Goal: Task Accomplishment & Management: Use online tool/utility

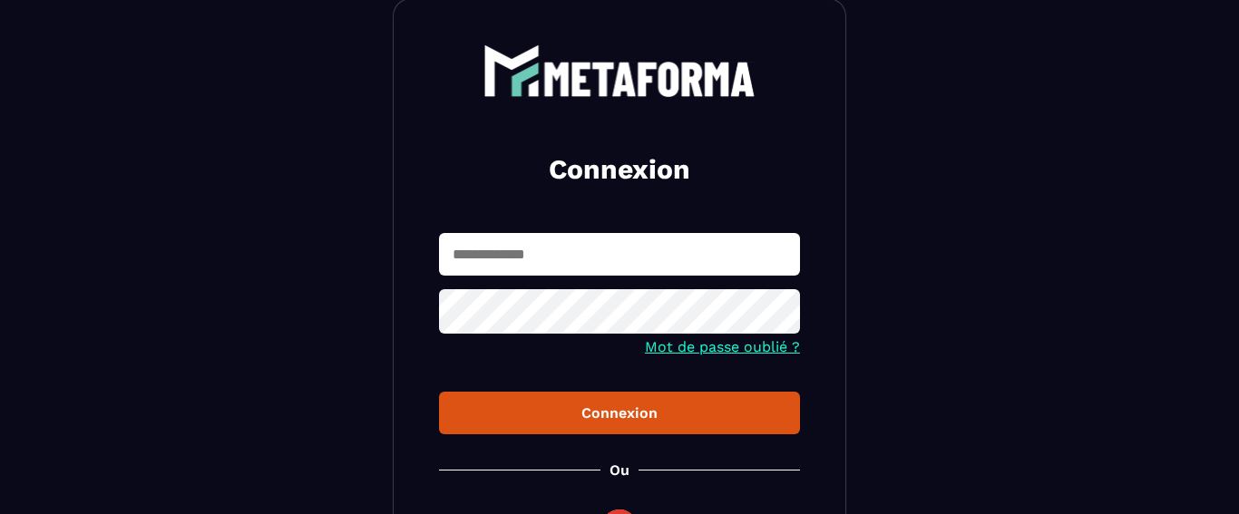
scroll to position [203, 0]
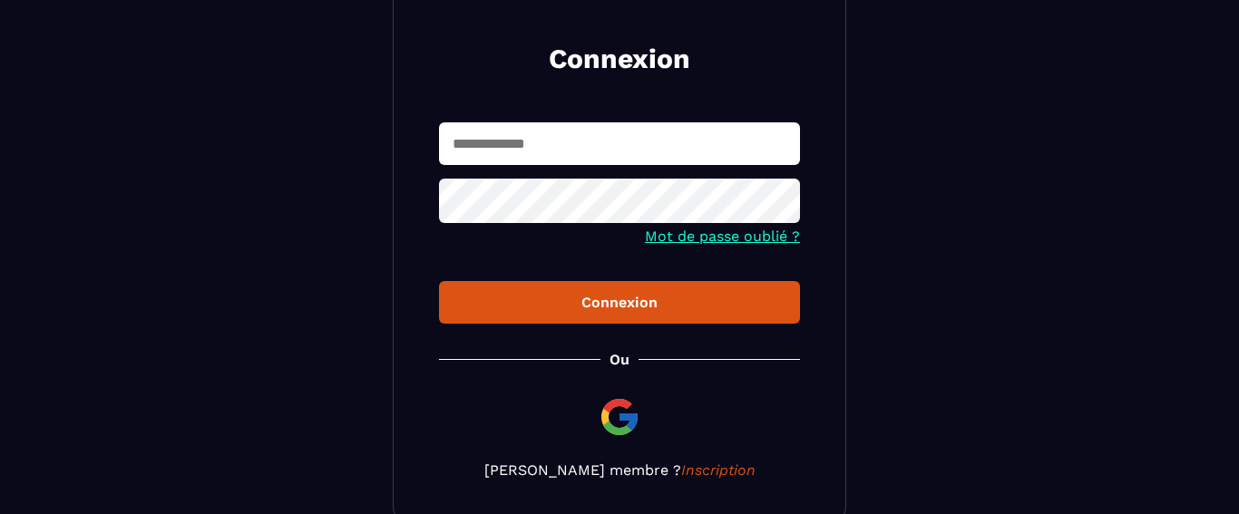
type input "**********"
click at [550, 282] on button "Connexion" at bounding box center [619, 302] width 361 height 43
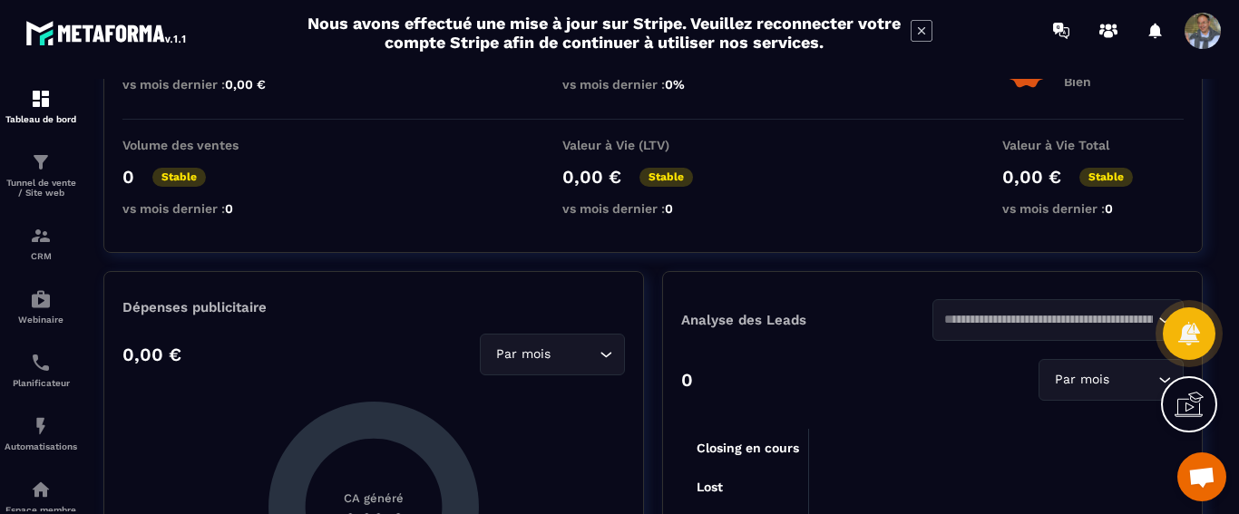
scroll to position [442, 0]
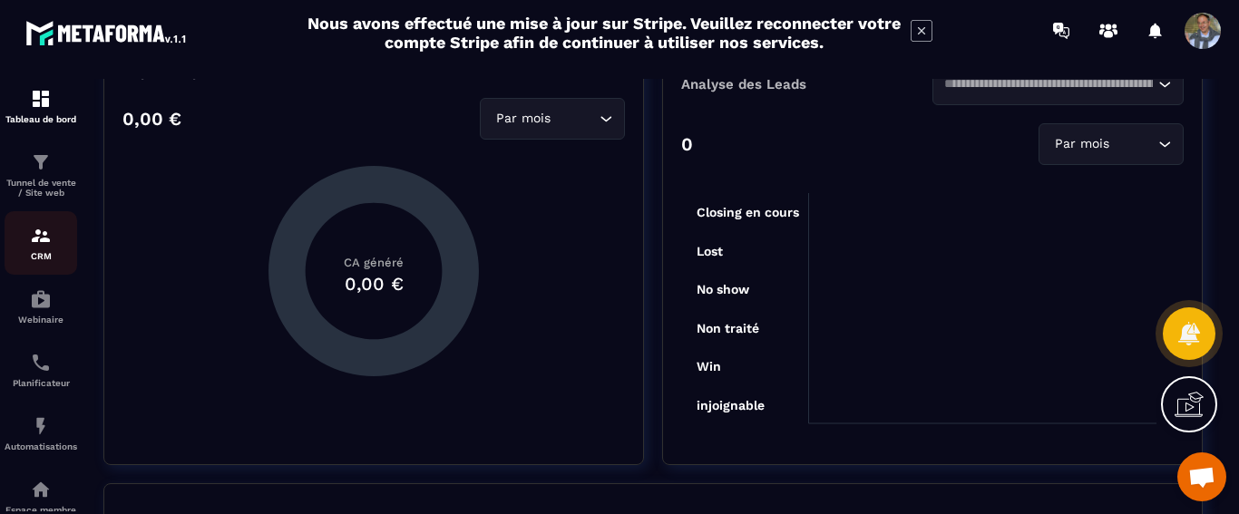
click at [44, 239] on img at bounding box center [41, 236] width 22 height 22
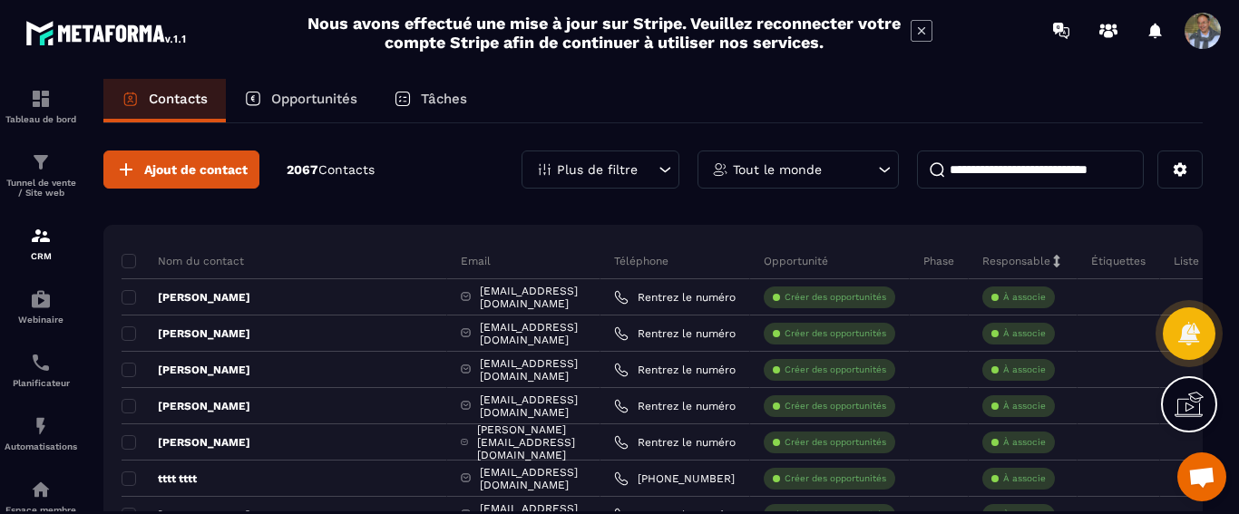
click at [418, 106] on div "Tâches" at bounding box center [430, 101] width 110 height 44
